Goal: Task Accomplishment & Management: Manage account settings

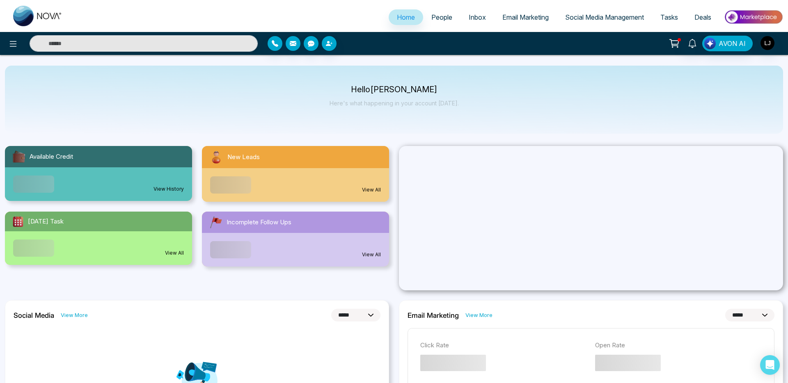
select select "*"
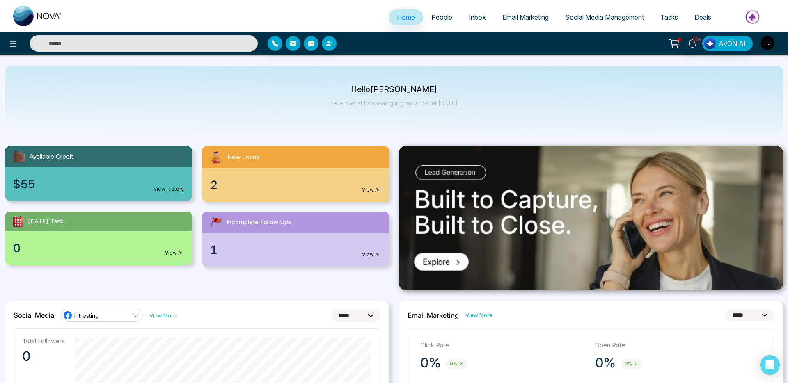
click at [771, 43] on img "button" at bounding box center [767, 43] width 14 height 14
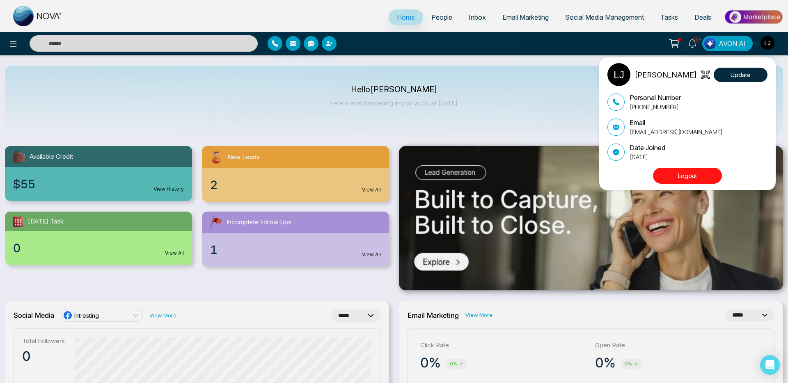
click at [680, 176] on button "Logout" at bounding box center [687, 176] width 69 height 16
